Goal: Navigation & Orientation: Find specific page/section

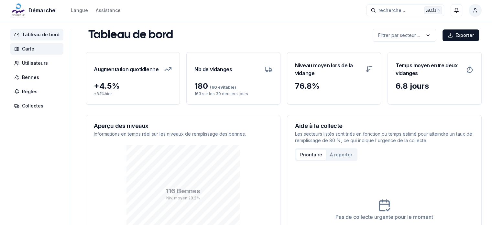
click at [31, 50] on span "Carte" at bounding box center [28, 49] width 12 height 6
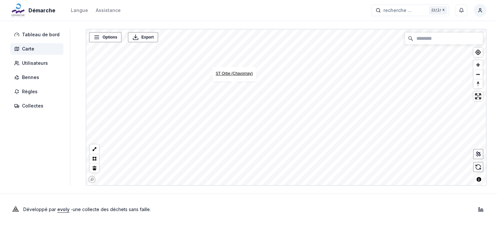
click at [233, 72] on link "ST Orbe (Chavornay)" at bounding box center [234, 73] width 37 height 5
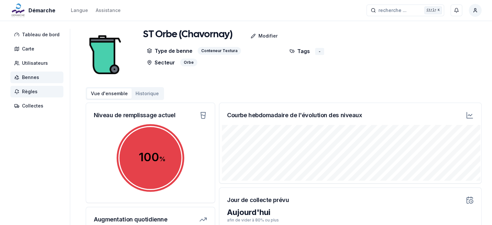
click at [29, 88] on span "Règles" at bounding box center [30, 91] width 16 height 6
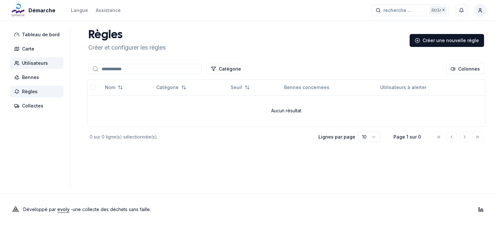
click at [38, 68] on span "Utilisateurs" at bounding box center [36, 63] width 53 height 12
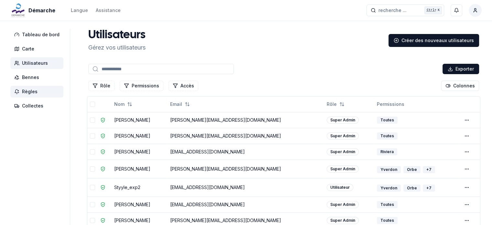
click at [26, 94] on span "Règles" at bounding box center [30, 91] width 16 height 6
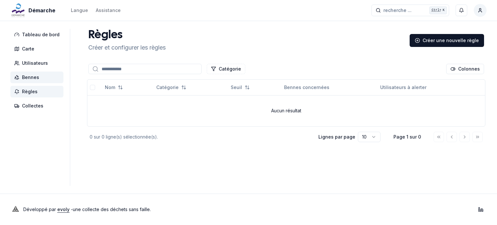
click at [30, 78] on span "Bennes" at bounding box center [30, 77] width 17 height 6
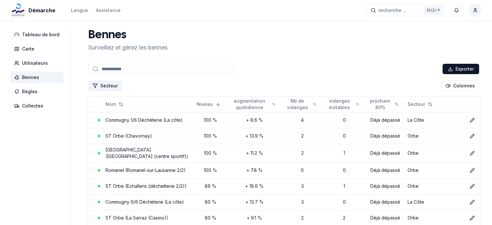
click at [111, 85] on button "Secteur" at bounding box center [105, 86] width 34 height 10
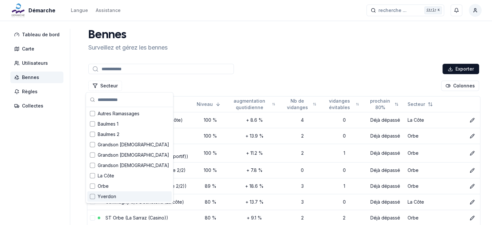
click at [92, 197] on div "Suggestions" at bounding box center [92, 196] width 5 height 5
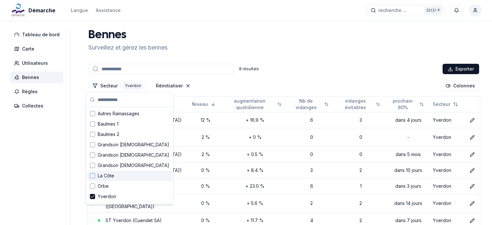
click at [287, 61] on div "Bennes Surveillez et gérez les bennes 8 résultats Exporter Secteur 1 Yverdon Ré…" at bounding box center [284, 145] width 396 height 232
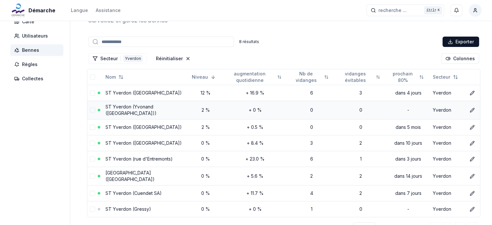
scroll to position [65, 0]
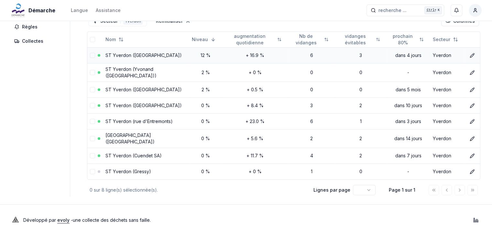
click at [148, 55] on link "ST Yverdon ([GEOGRAPHIC_DATA])" at bounding box center [144, 55] width 76 height 6
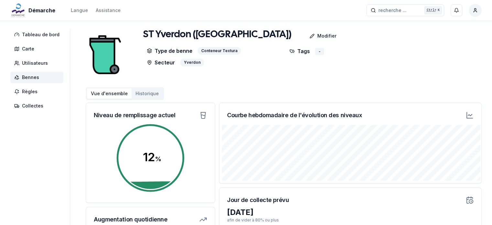
click at [140, 95] on button "Historique" at bounding box center [147, 93] width 31 height 10
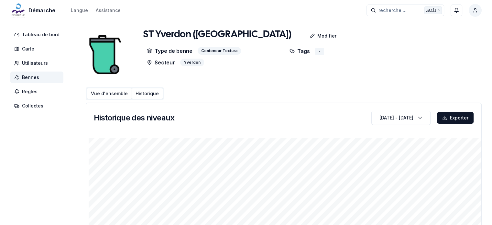
click at [112, 92] on button "Vue d'ensemble" at bounding box center [109, 93] width 45 height 10
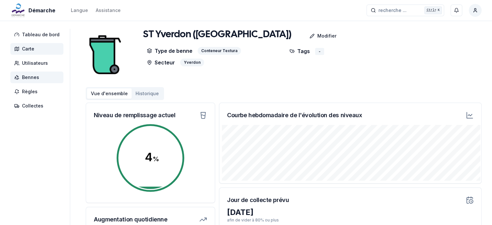
click at [33, 49] on span "Carte" at bounding box center [28, 49] width 12 height 6
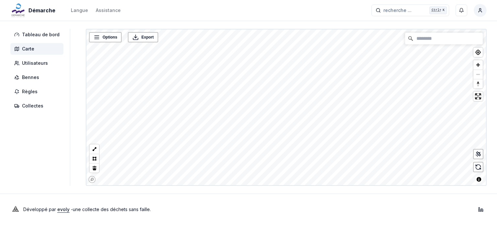
click at [253, 214] on div "Démarche Langue Assistance recherche ... recherche ... Ctrl+ K [PERSON_NAME] Ta…" at bounding box center [248, 112] width 497 height 225
click at [241, 190] on div "Démarche Langue Assistance recherche ... recherche ... Ctrl+ K [PERSON_NAME] Ta…" at bounding box center [248, 112] width 497 height 225
click at [405, 19] on div "Démarche Langue Assistance recherche ... recherche ... Ctrl+ K [PERSON_NAME] Ta…" at bounding box center [248, 112] width 497 height 225
click at [326, 103] on div "Commugny 1/6 Déchèterie (La côte)" at bounding box center [314, 107] width 69 height 15
click at [325, 105] on link "Commugny 1/6 Déchèterie (La côte)" at bounding box center [314, 106] width 62 height 5
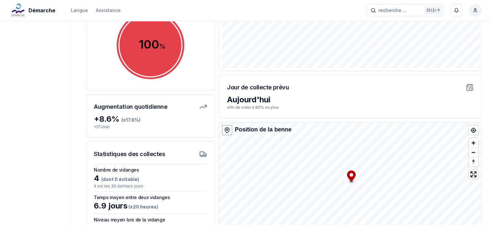
scroll to position [168, 0]
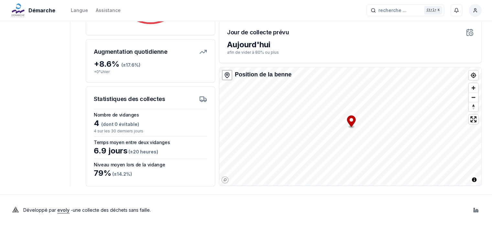
click at [204, 98] on icon at bounding box center [203, 99] width 8 height 8
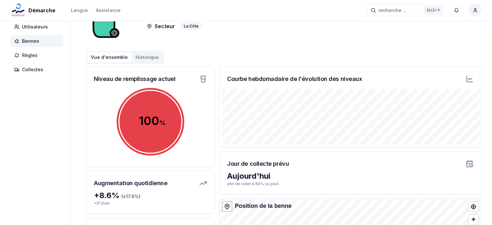
scroll to position [0, 0]
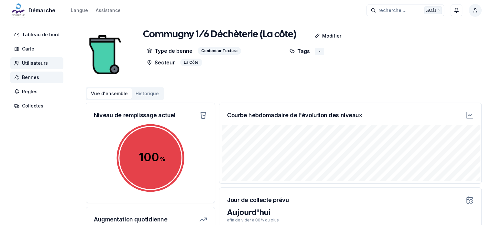
click at [35, 61] on span "Utilisateurs" at bounding box center [35, 63] width 26 height 6
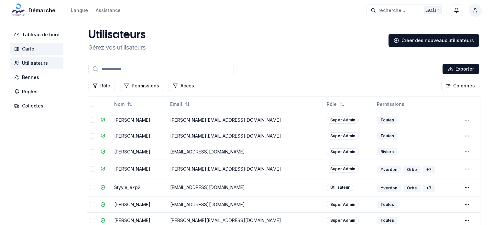
click at [35, 47] on span "Carte" at bounding box center [36, 49] width 53 height 12
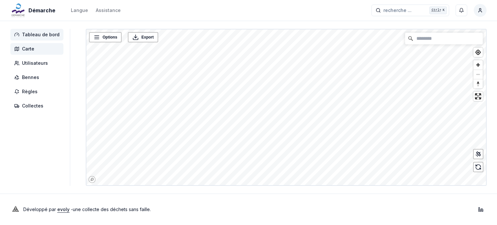
click at [36, 30] on span "Tableau de bord" at bounding box center [36, 35] width 53 height 12
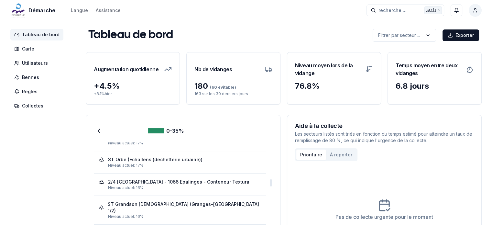
scroll to position [615, 0]
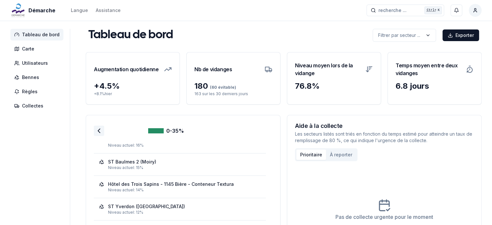
click at [96, 134] on icon at bounding box center [99, 131] width 8 height 8
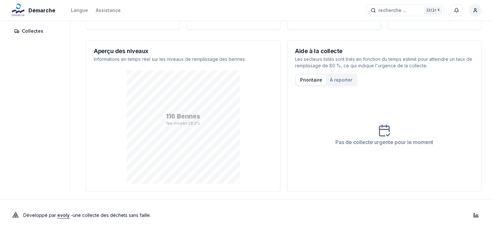
scroll to position [80, 0]
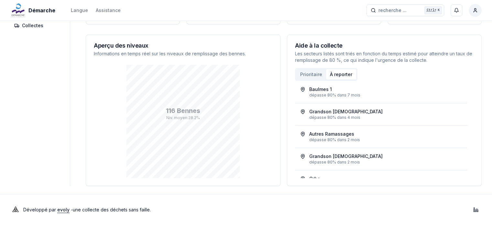
click at [336, 73] on button "À reporter" at bounding box center [341, 74] width 30 height 10
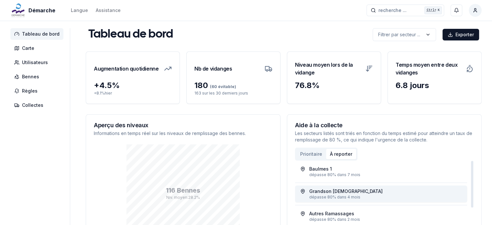
scroll to position [0, 0]
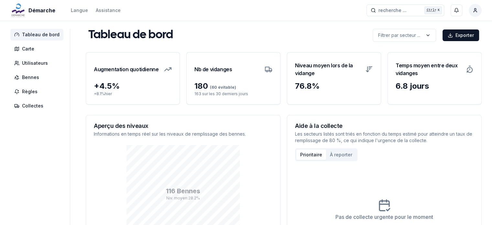
click at [302, 158] on button "Prioritaire" at bounding box center [312, 155] width 30 height 10
